Goal: Task Accomplishment & Management: Use online tool/utility

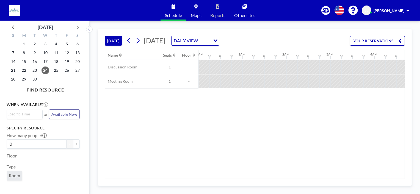
scroll to position [0, 483]
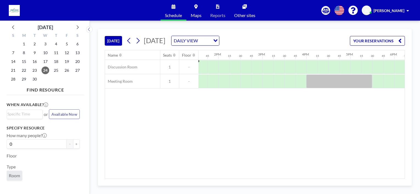
scroll to position [0, 577]
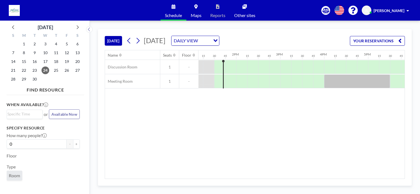
scroll to position [0, 582]
